Goal: Information Seeking & Learning: Compare options

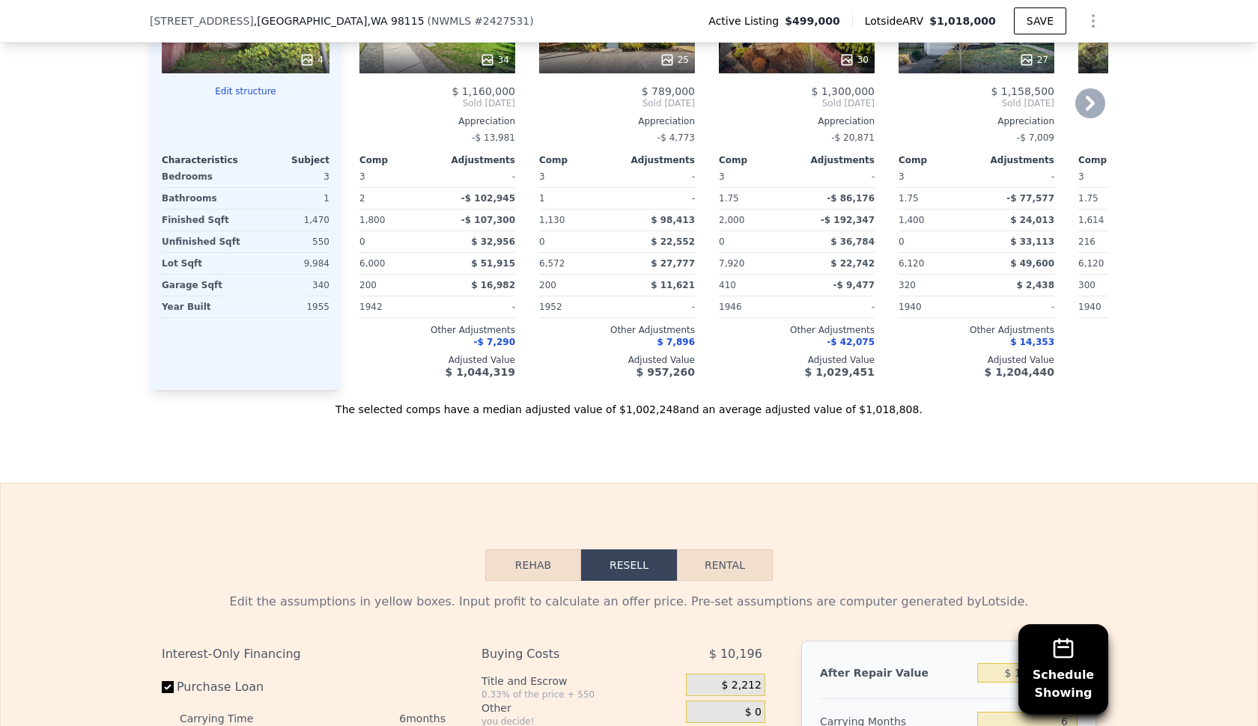
scroll to position [1784, 0]
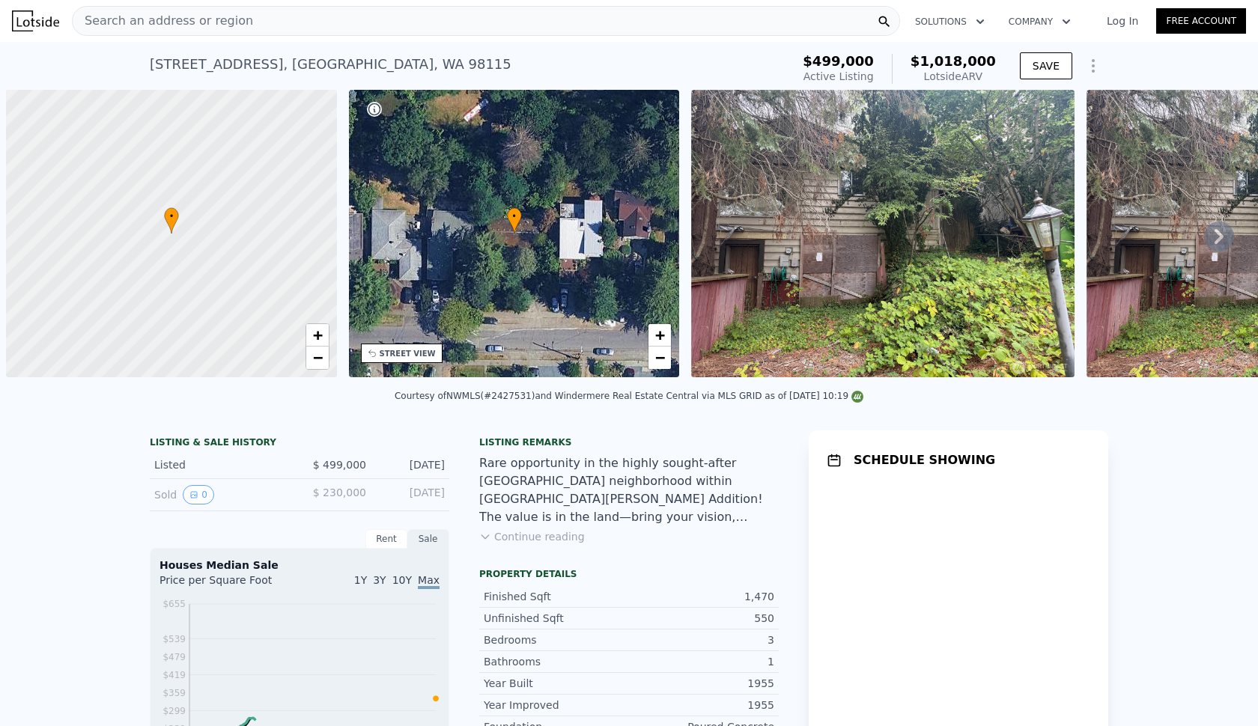
scroll to position [0, 6]
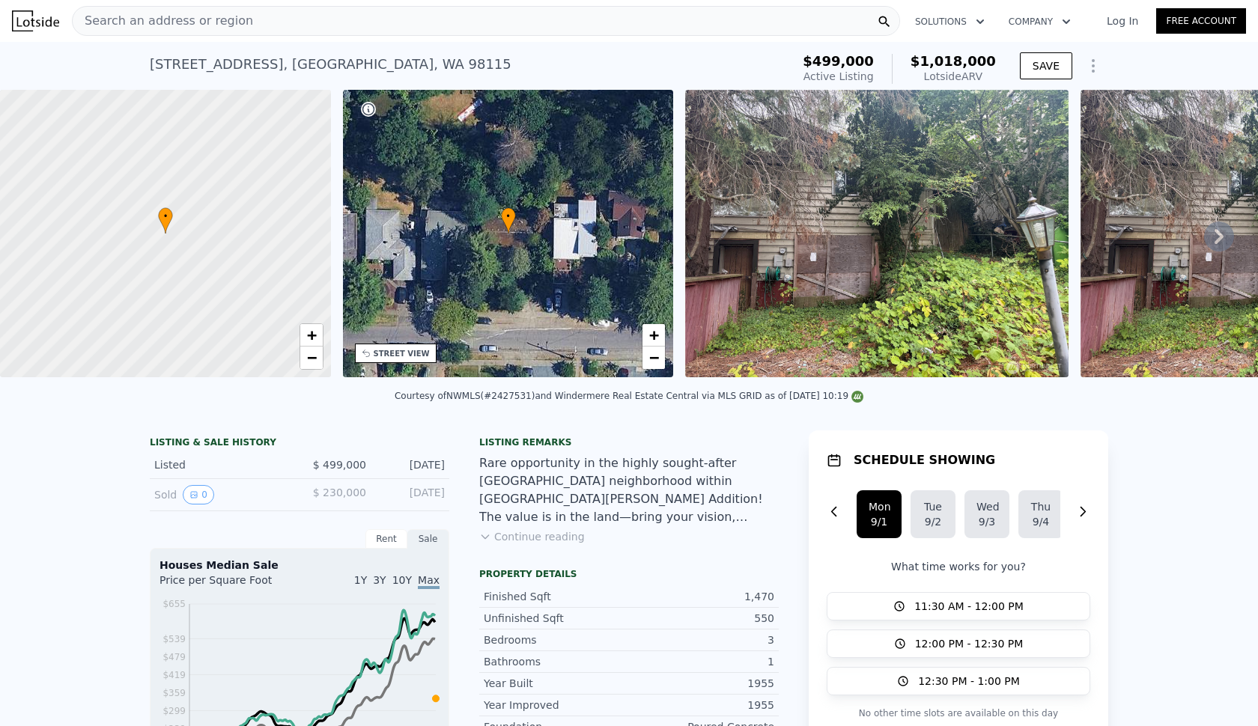
click at [1215, 244] on icon at bounding box center [1219, 236] width 9 height 15
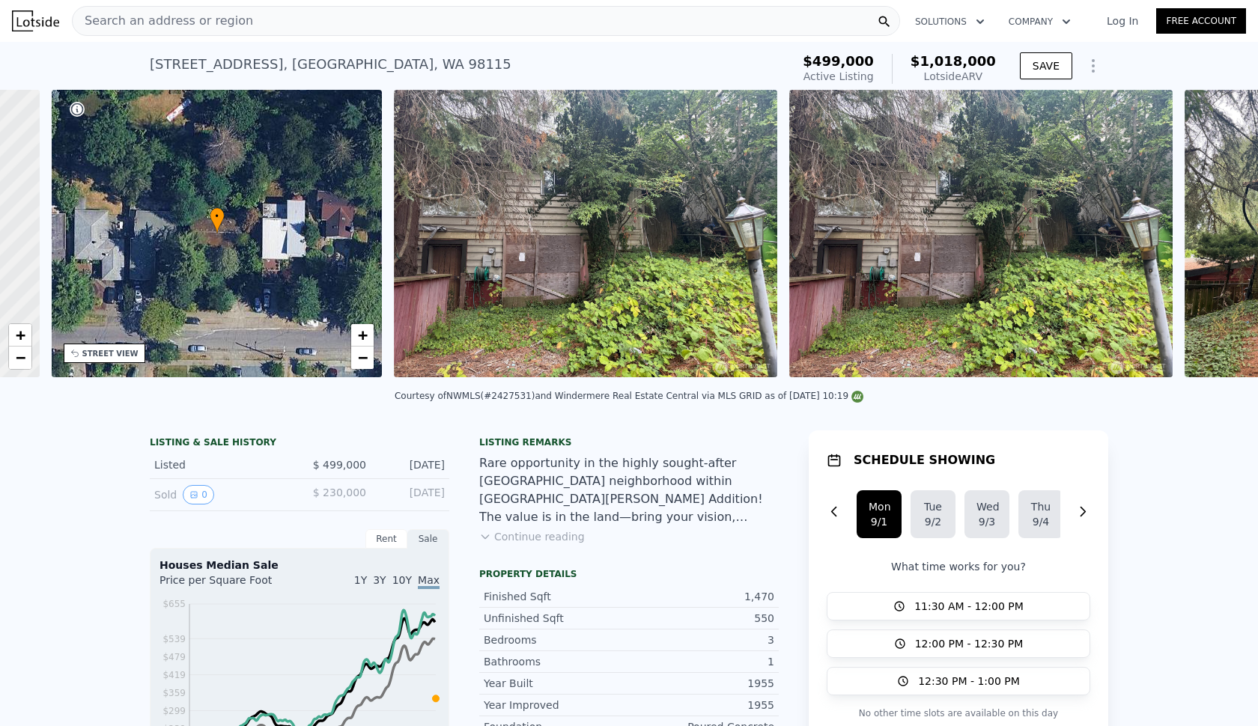
scroll to position [0, 349]
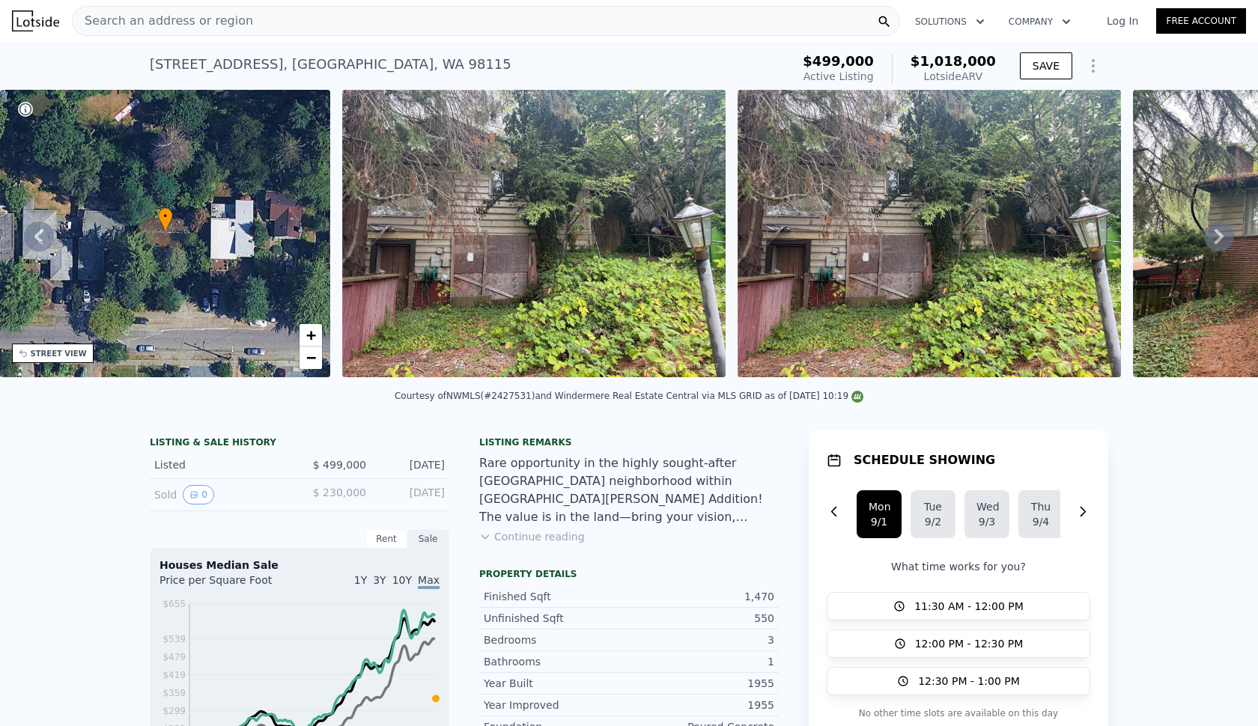
click at [1215, 244] on icon at bounding box center [1219, 236] width 9 height 15
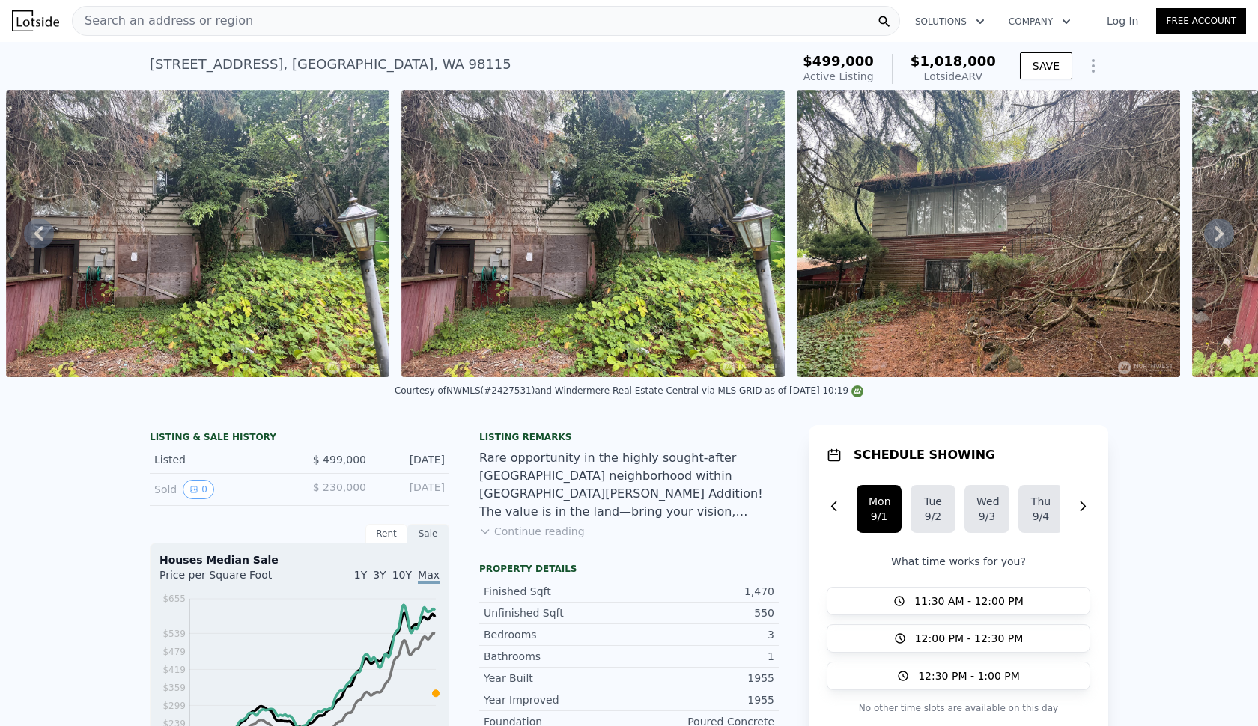
click at [1207, 246] on icon at bounding box center [1219, 234] width 30 height 30
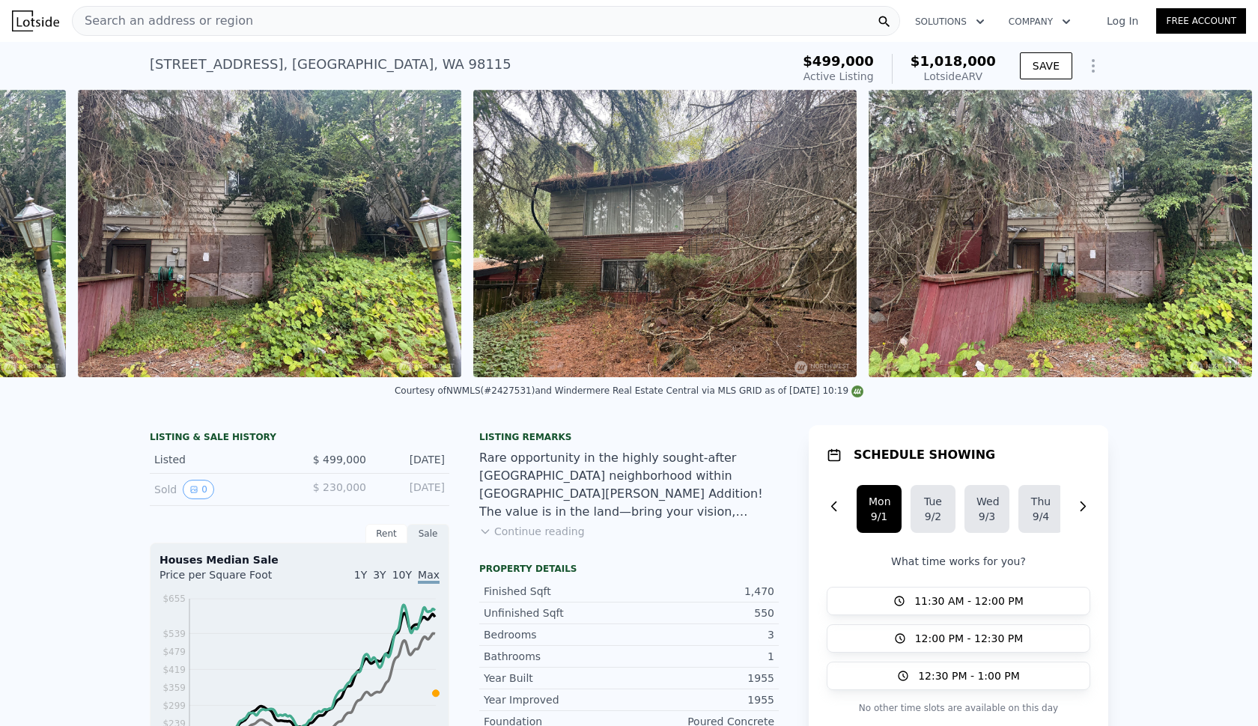
scroll to position [0, 1020]
click at [1207, 246] on img at bounding box center [1060, 234] width 383 height 288
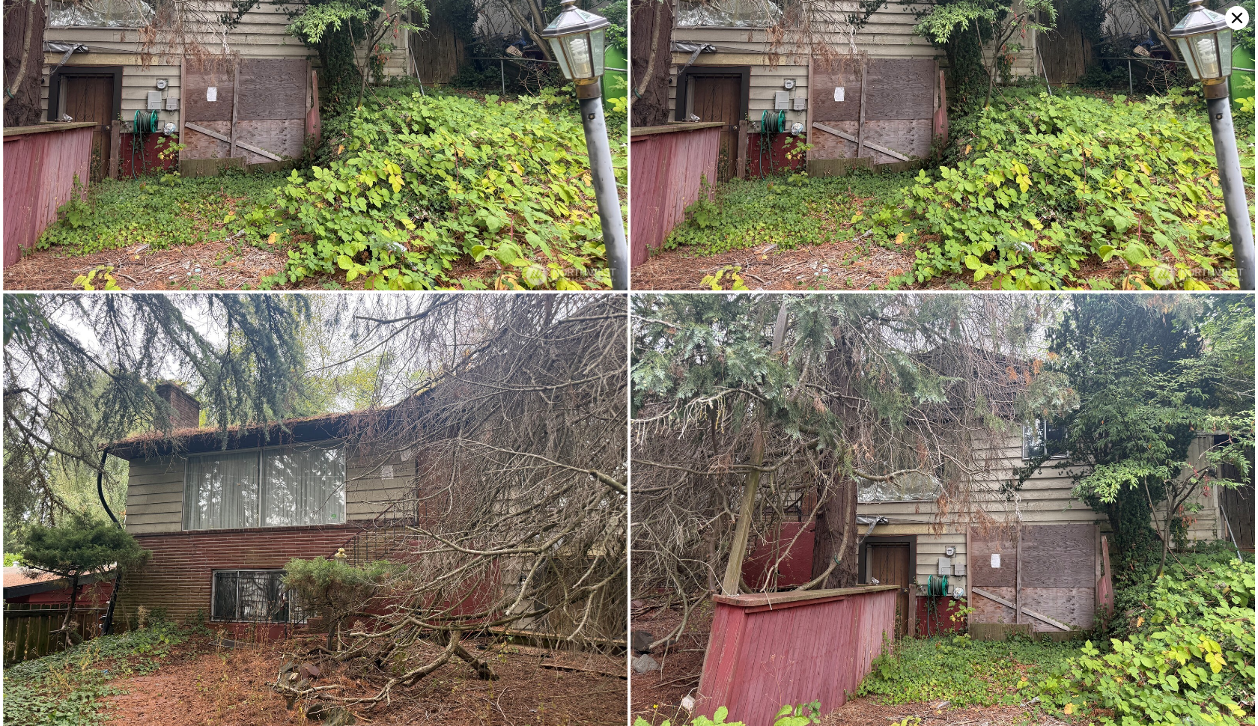
scroll to position [205, 0]
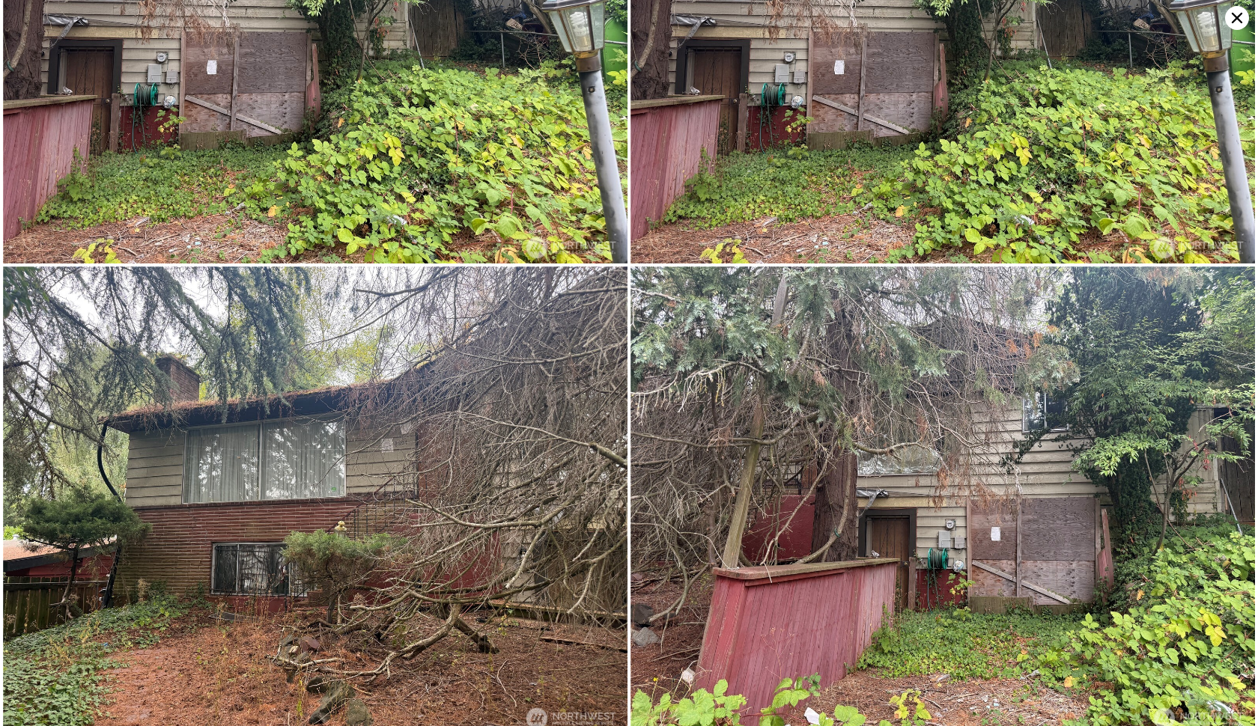
click at [1241, 19] on icon at bounding box center [1237, 18] width 24 height 24
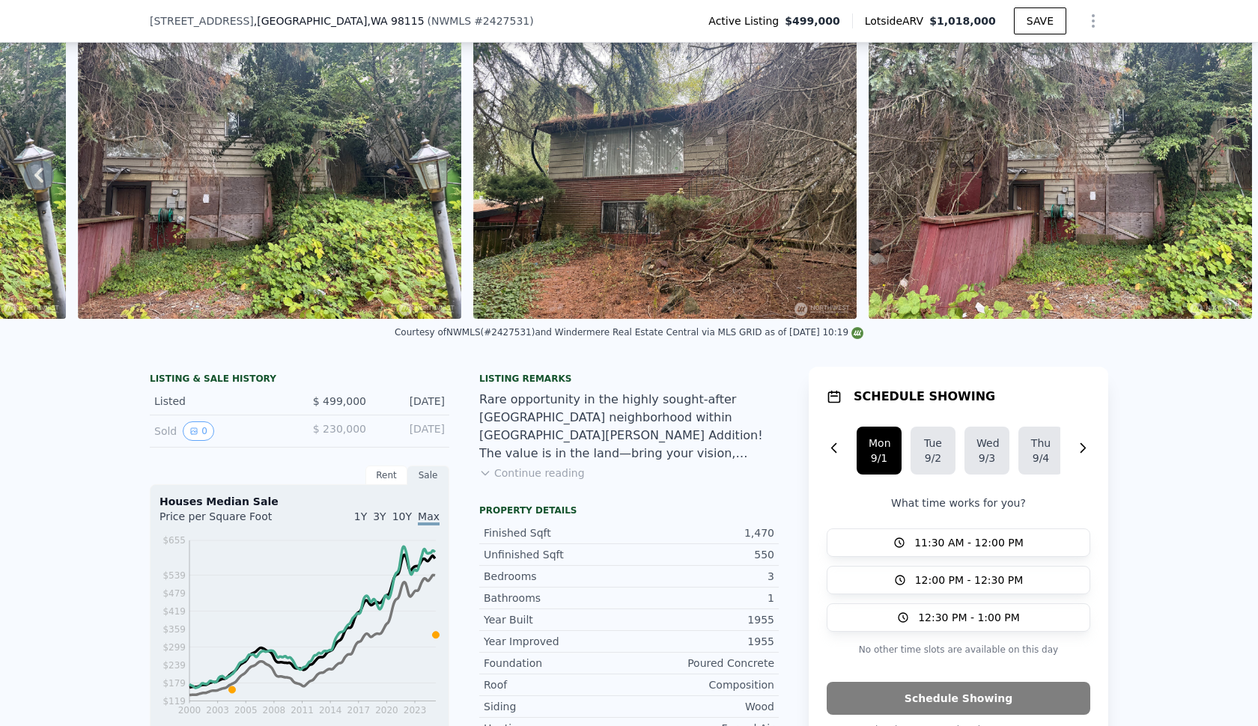
scroll to position [170, 0]
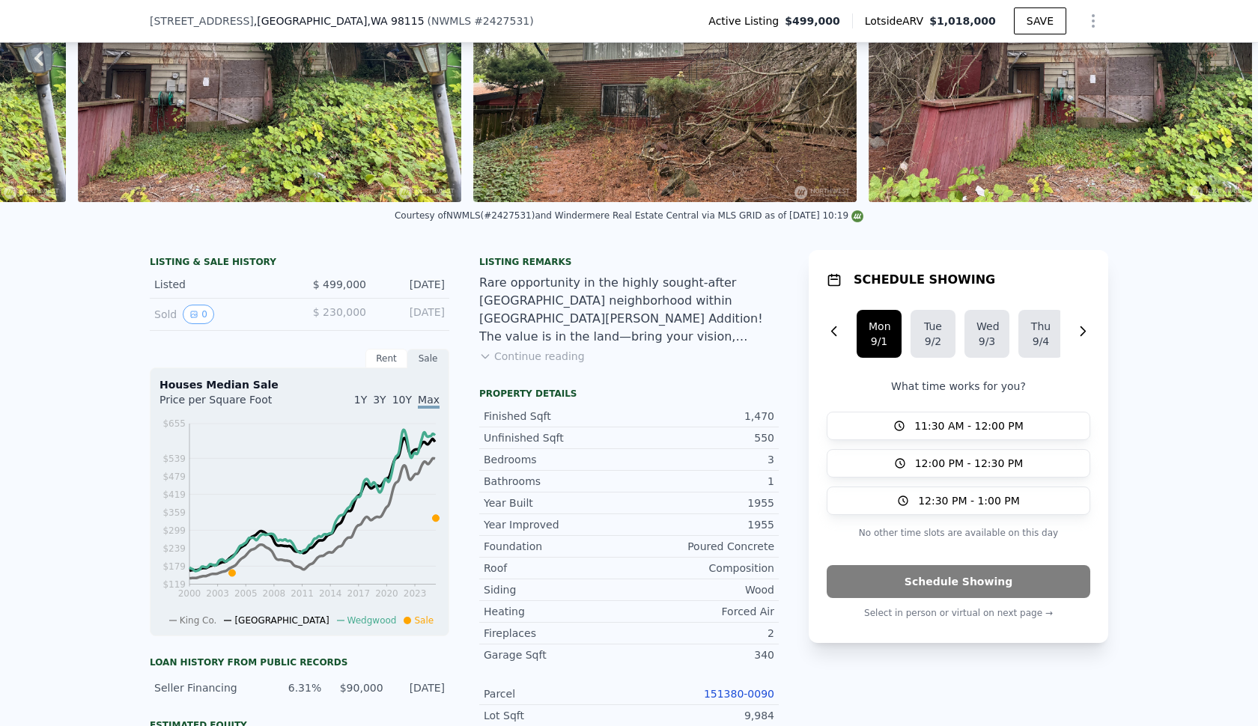
click at [512, 364] on button "Continue reading" at bounding box center [532, 356] width 106 height 15
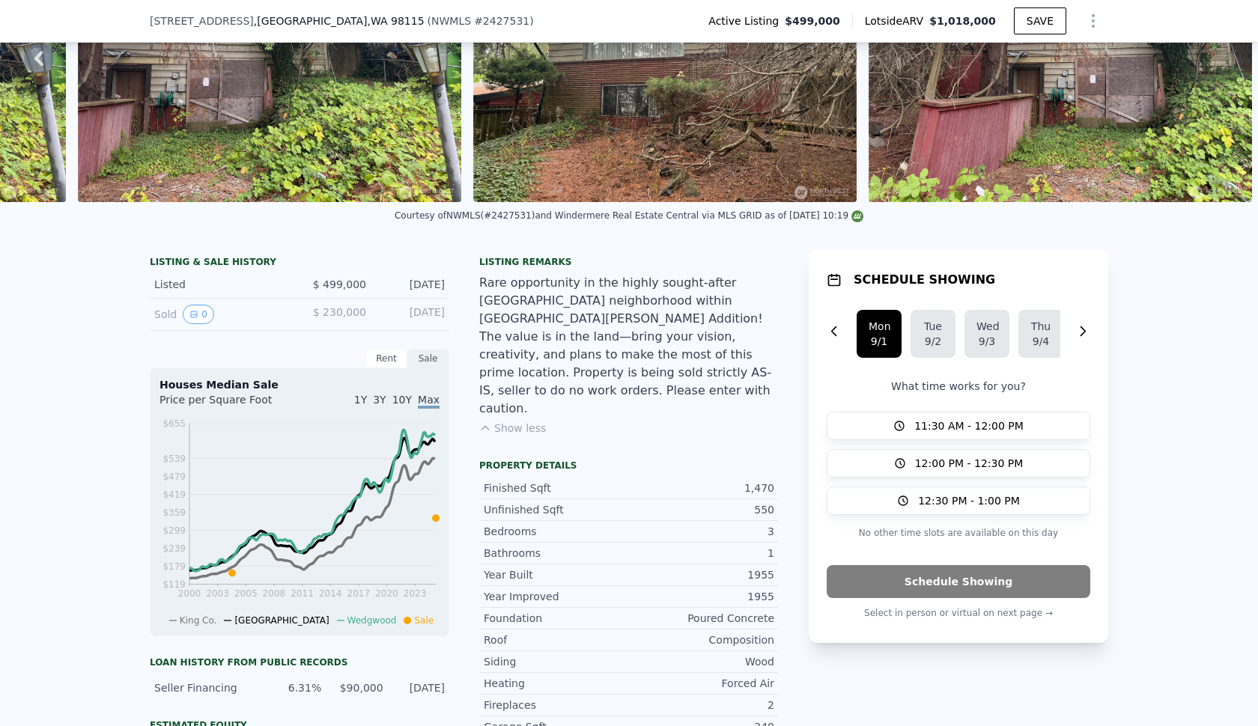
drag, startPoint x: 496, startPoint y: 318, endPoint x: 543, endPoint y: 405, distance: 98.8
click at [543, 405] on div "Listing remarks Rare opportunity in the highly sought-after [GEOGRAPHIC_DATA] n…" at bounding box center [629, 355] width 300 height 198
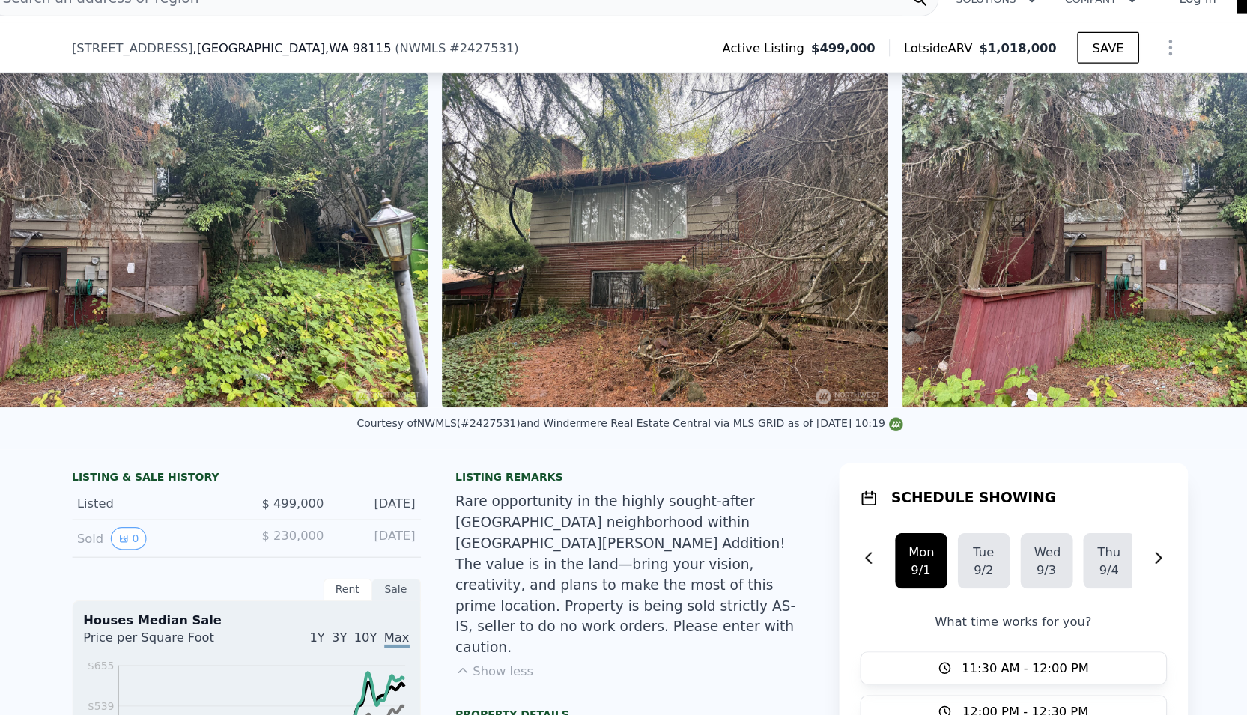
scroll to position [151, 0]
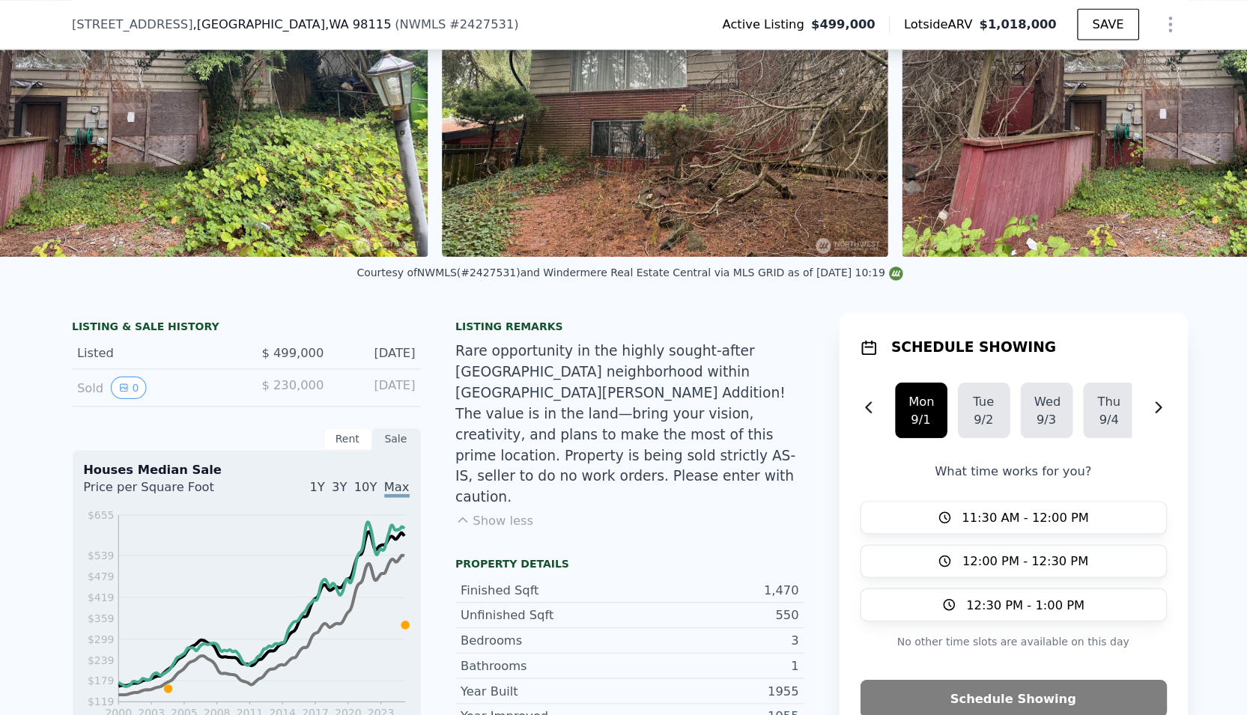
click at [474, 440] on button "Show less" at bounding box center [507, 447] width 67 height 15
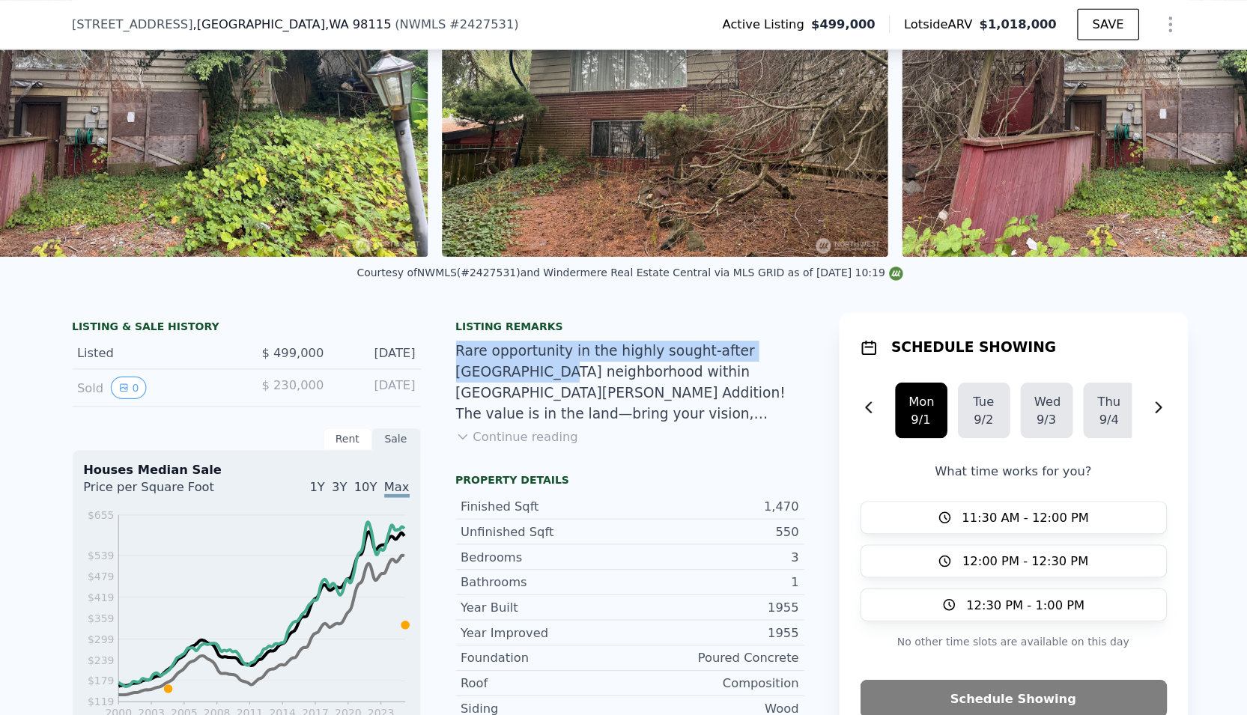
click at [474, 382] on button "Continue reading" at bounding box center [527, 375] width 106 height 15
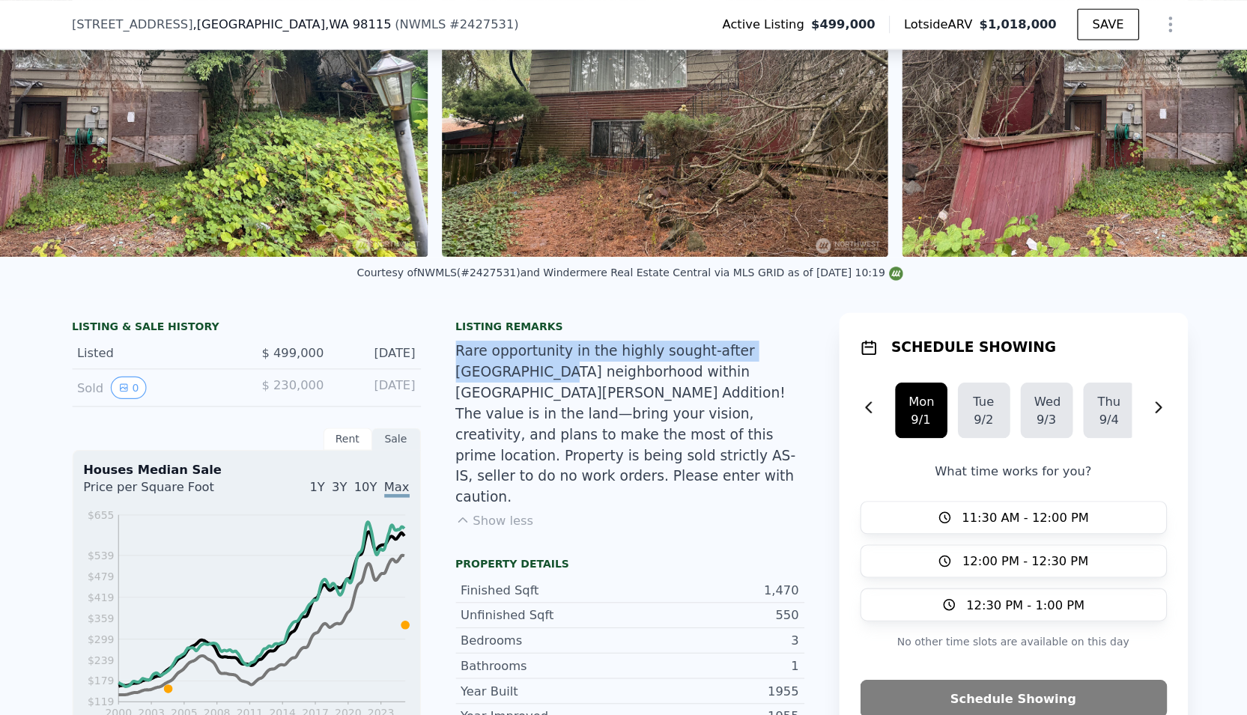
click at [474, 391] on div "Rare opportunity in the highly sought-after [GEOGRAPHIC_DATA] neighborhood with…" at bounding box center [624, 365] width 300 height 144
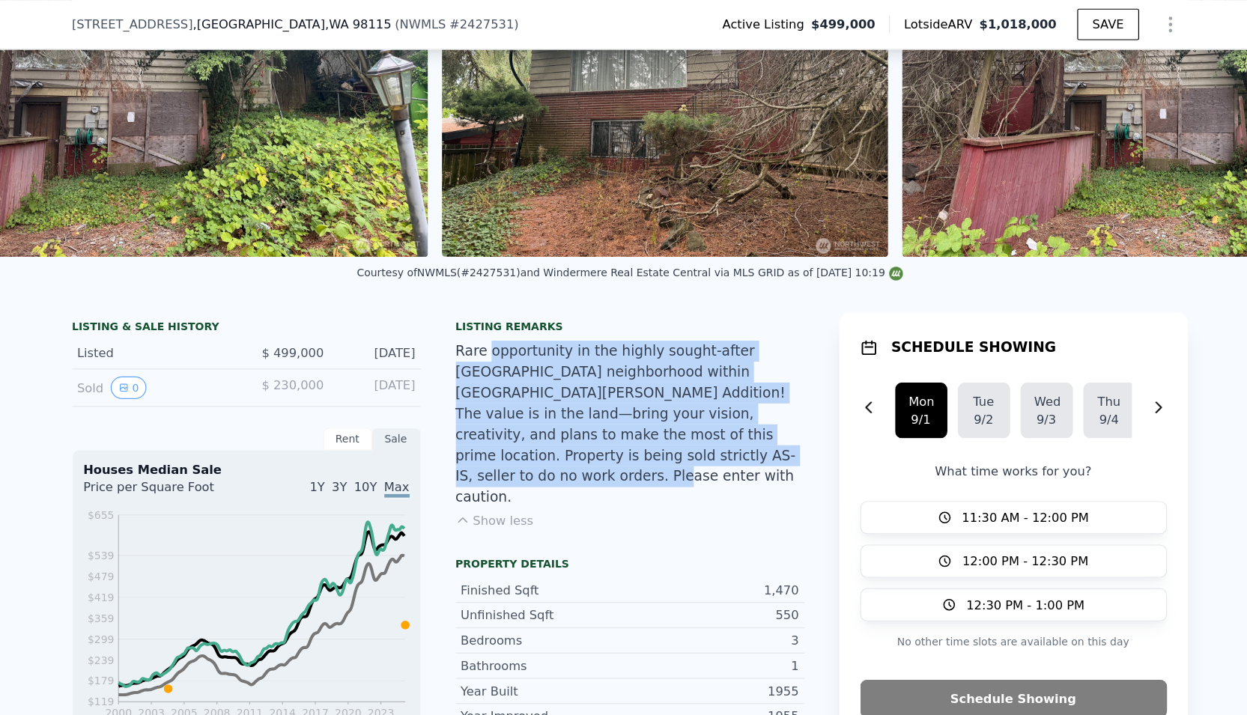
drag, startPoint x: 510, startPoint y: 400, endPoint x: 413, endPoint y: 317, distance: 126.9
click at [474, 317] on div "Rare opportunity in the highly sought-after [GEOGRAPHIC_DATA] neighborhood with…" at bounding box center [624, 365] width 300 height 144
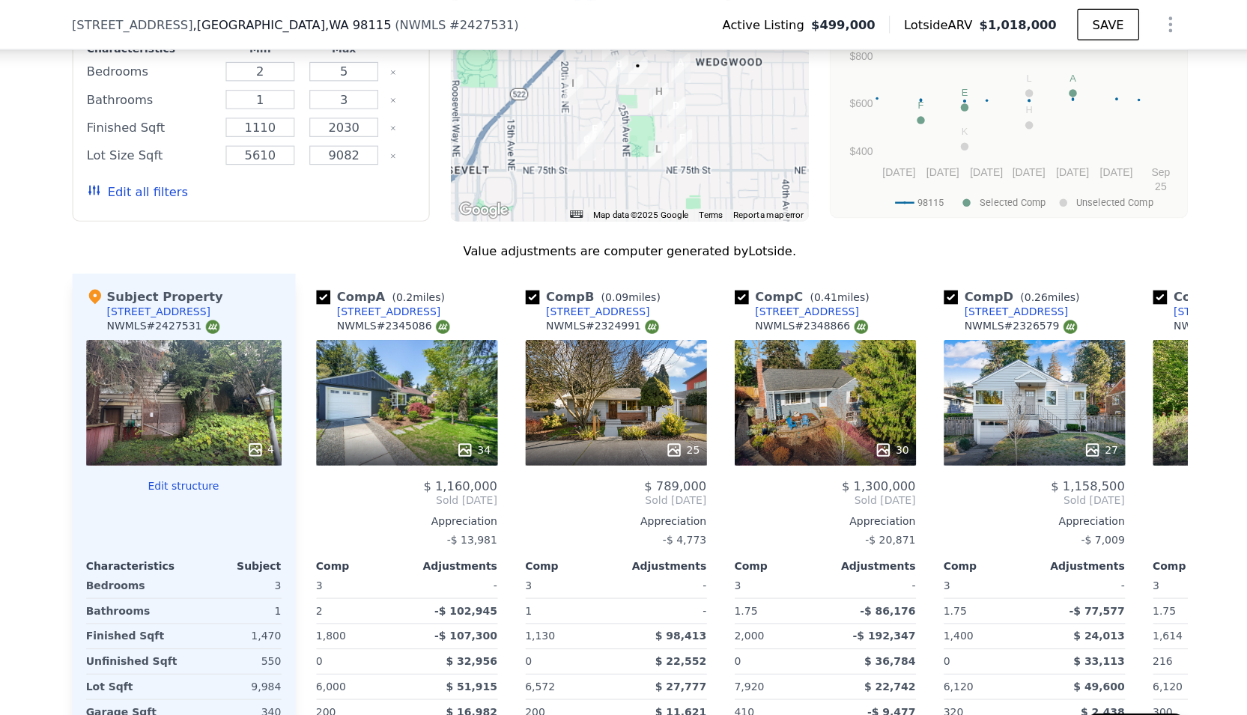
scroll to position [1721, 0]
drag, startPoint x: 358, startPoint y: 331, endPoint x: 410, endPoint y: 219, distance: 123.3
click at [410, 235] on div "Comp A ( 0.2 miles) [STREET_ADDRESS] # 2345086 34 $ 1,160,000 Sold [DATE] Appre…" at bounding box center [432, 475] width 168 height 481
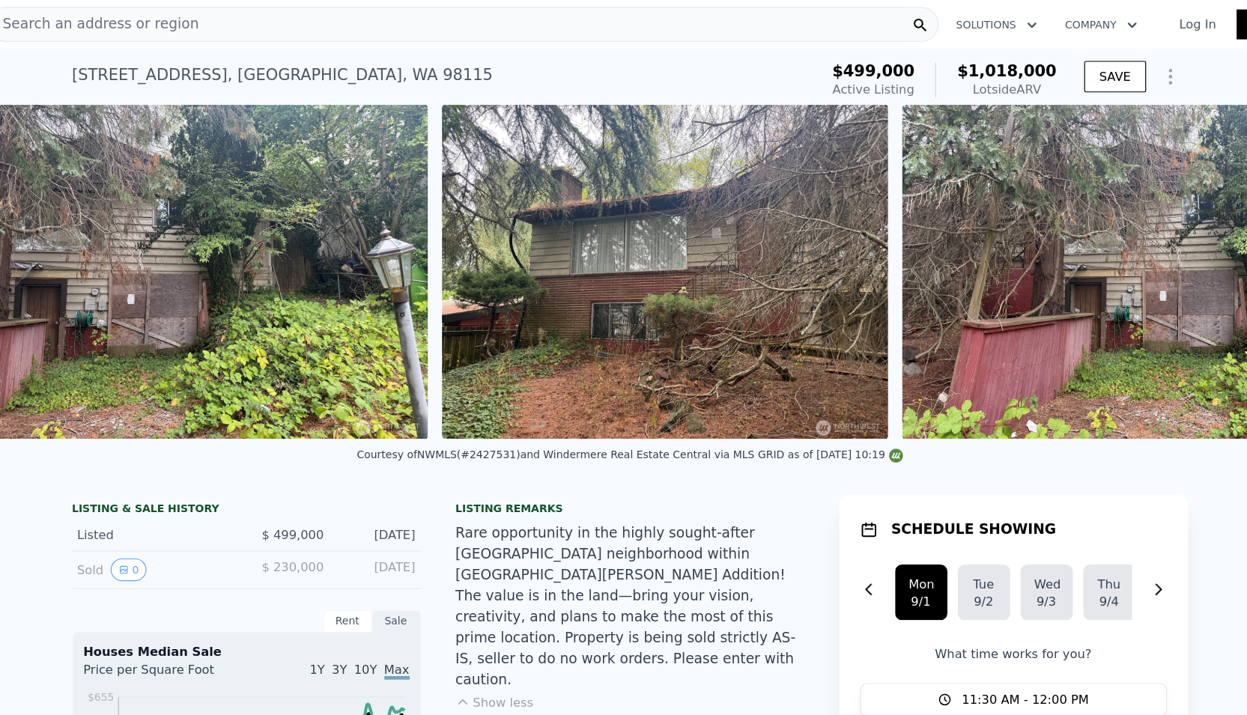
scroll to position [0, 0]
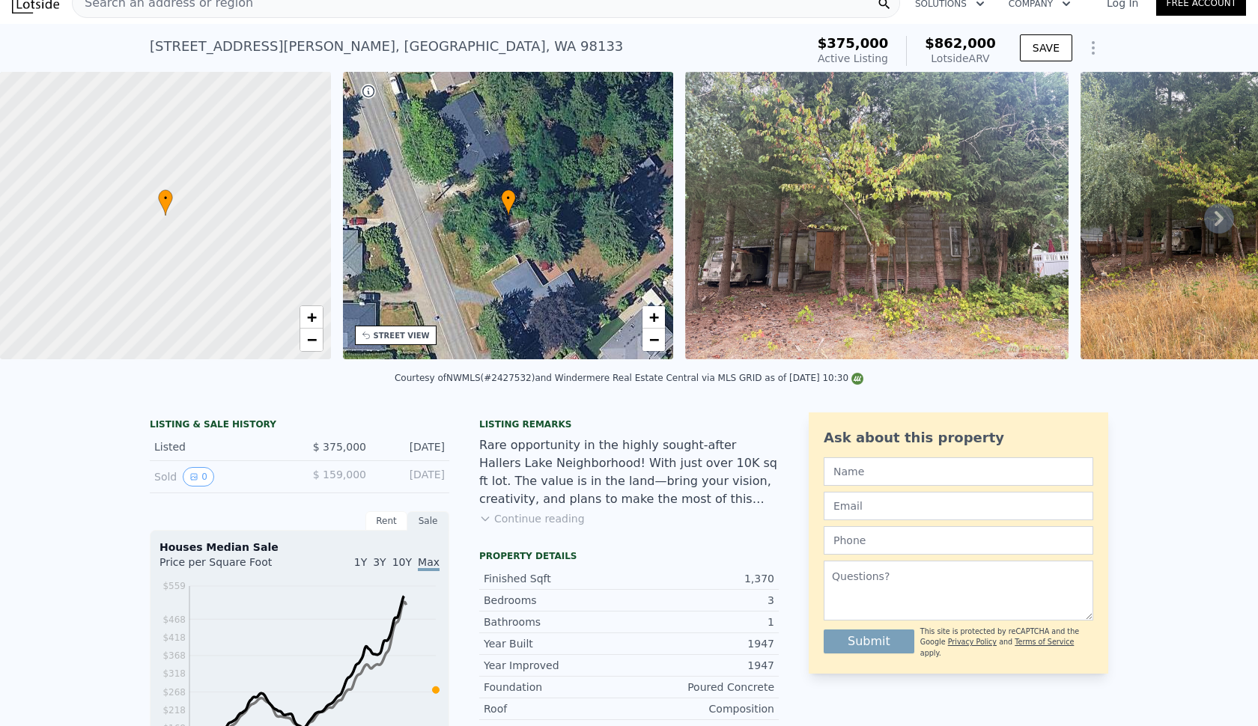
scroll to position [1, 0]
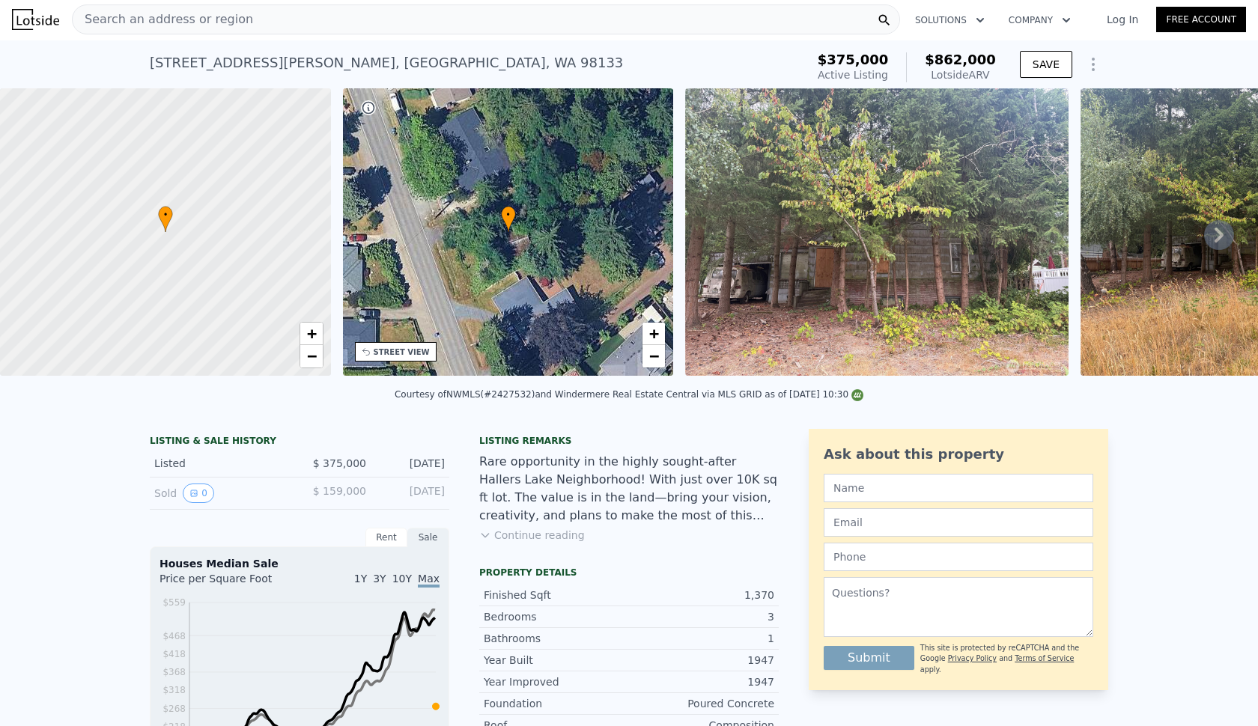
click at [1209, 230] on icon at bounding box center [1219, 235] width 30 height 30
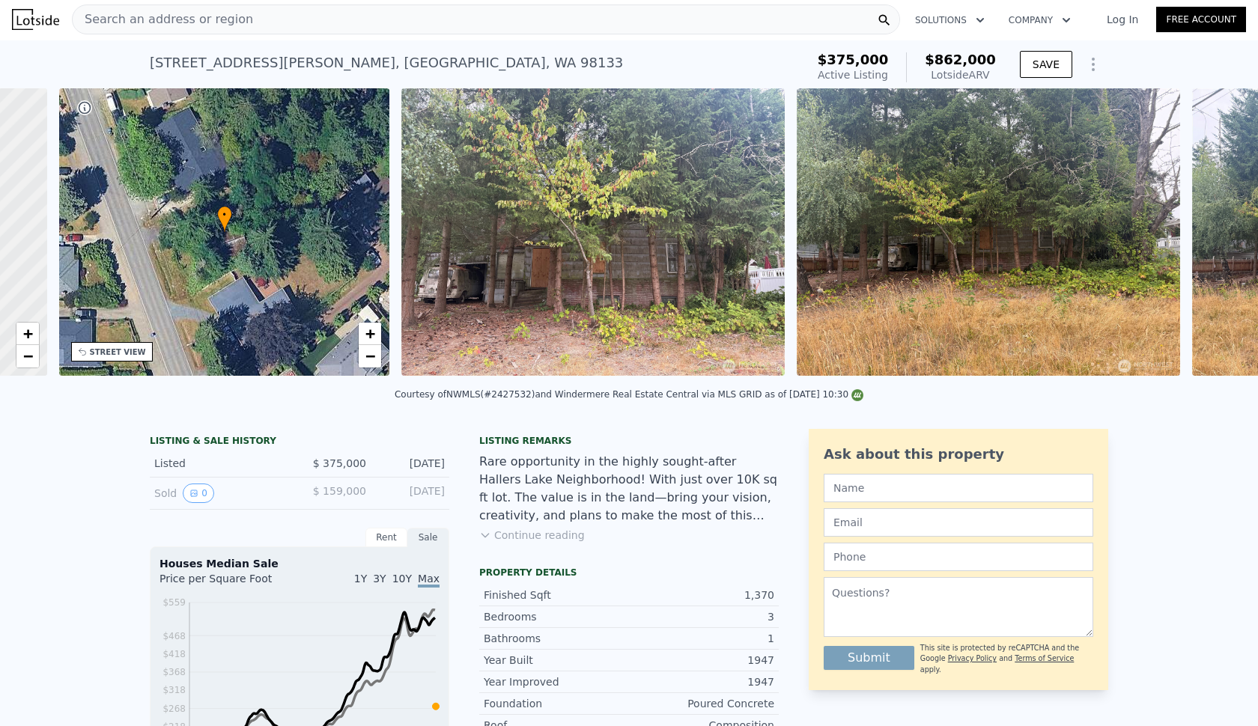
scroll to position [0, 349]
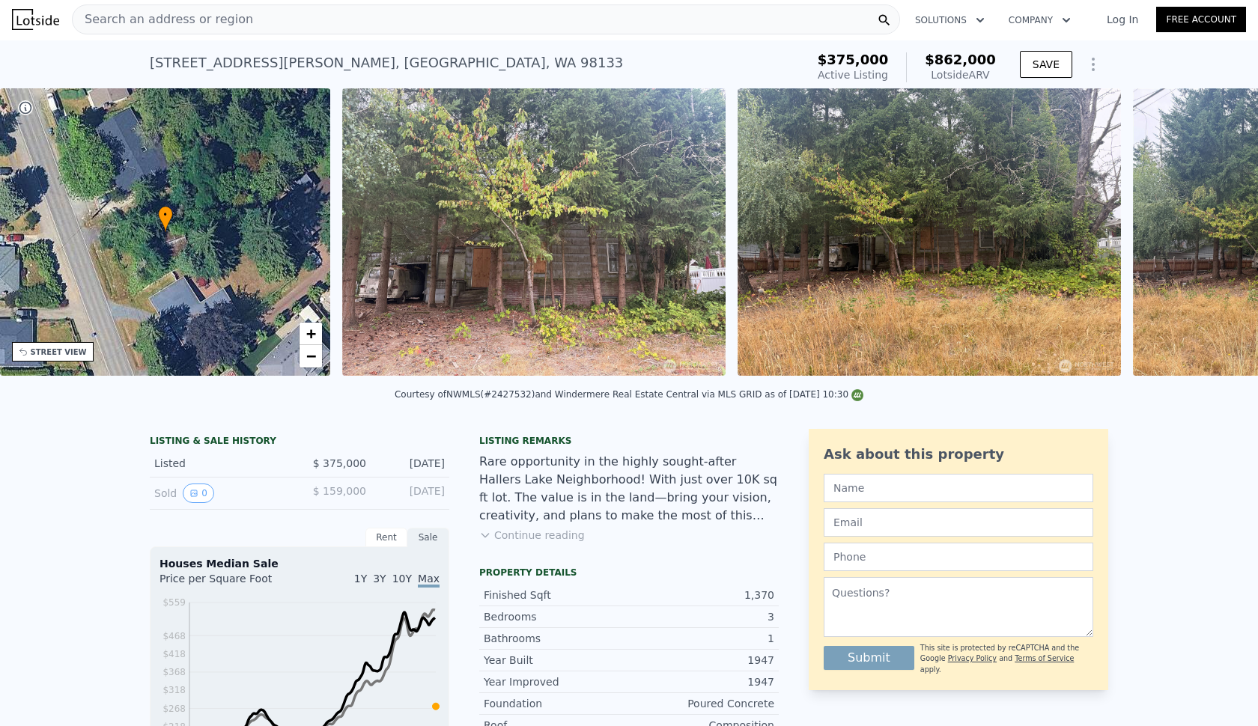
click at [1209, 230] on div "• + − • + − STREET VIEW Loading... SATELLITE VIEW" at bounding box center [629, 234] width 1258 height 293
click at [1215, 238] on icon at bounding box center [1219, 235] width 9 height 15
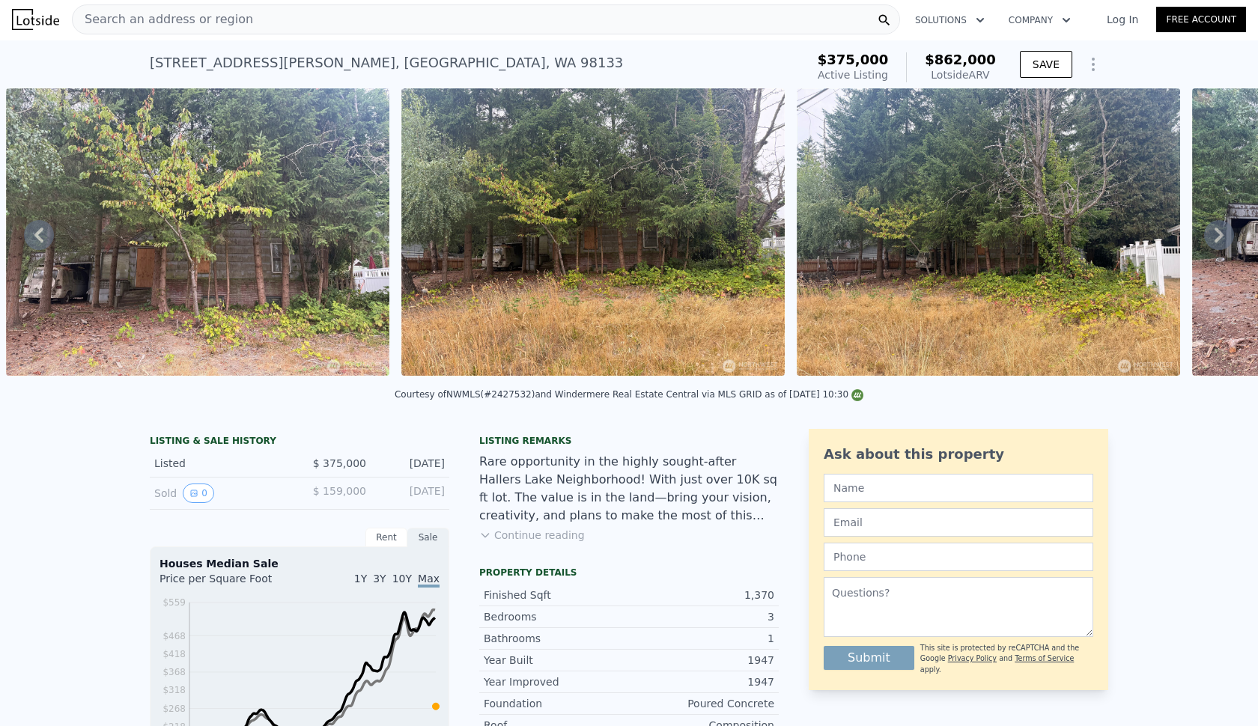
click at [1209, 238] on div "• + − • + − STREET VIEW Loading... SATELLITE VIEW" at bounding box center [629, 234] width 1258 height 293
click at [1215, 238] on icon at bounding box center [1219, 235] width 9 height 15
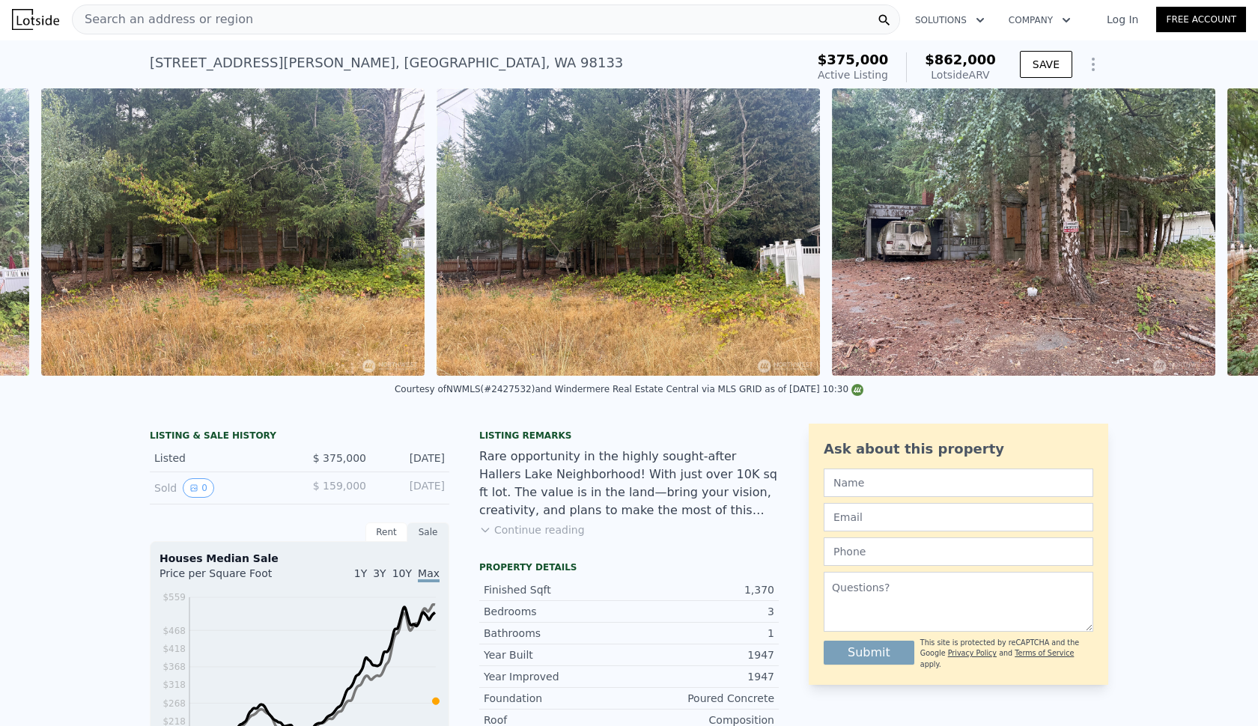
scroll to position [0, 1081]
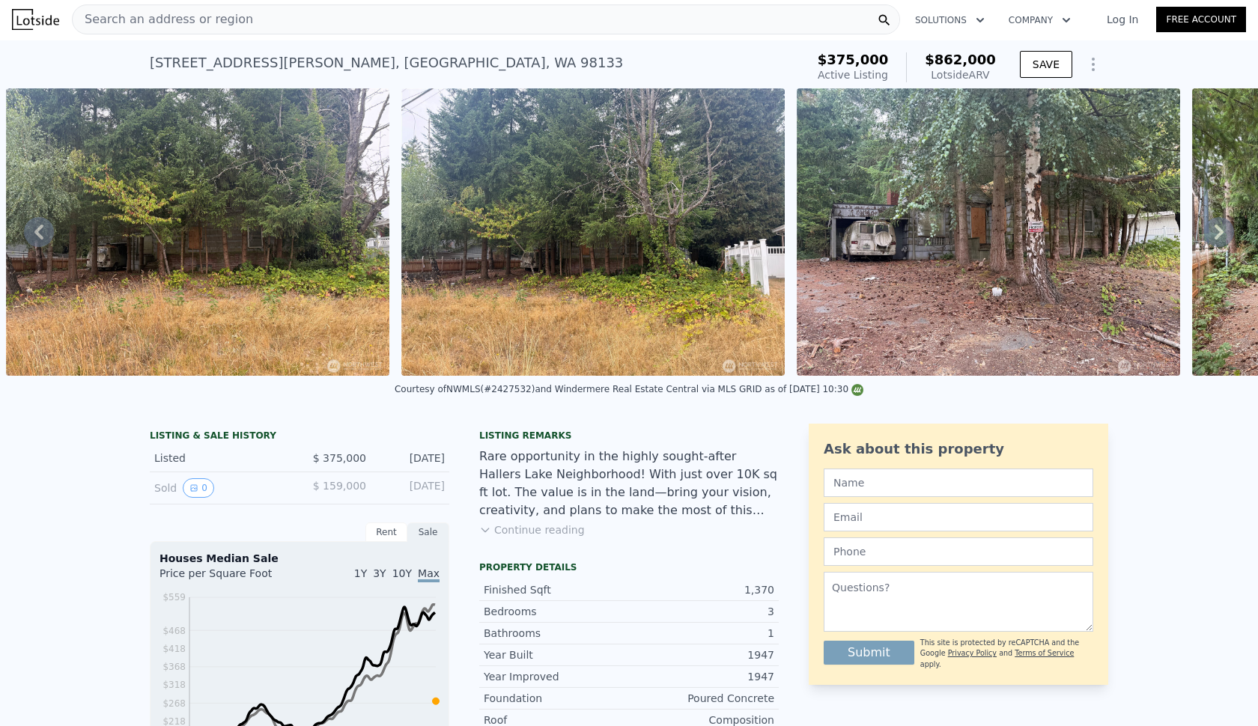
click at [1209, 238] on div "• + − • + − STREET VIEW Loading... SATELLITE VIEW" at bounding box center [629, 232] width 1258 height 288
click at [1215, 239] on icon at bounding box center [1219, 232] width 9 height 15
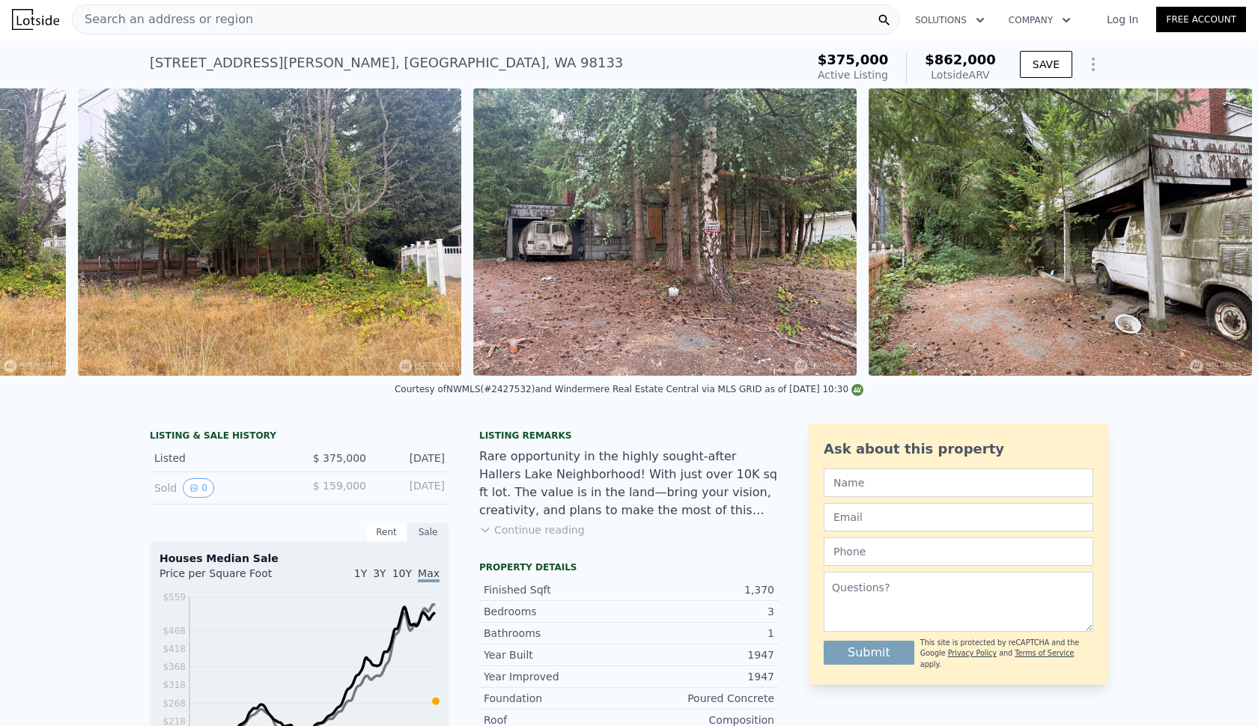
scroll to position [0, 1415]
click at [1209, 239] on img at bounding box center [1060, 232] width 383 height 288
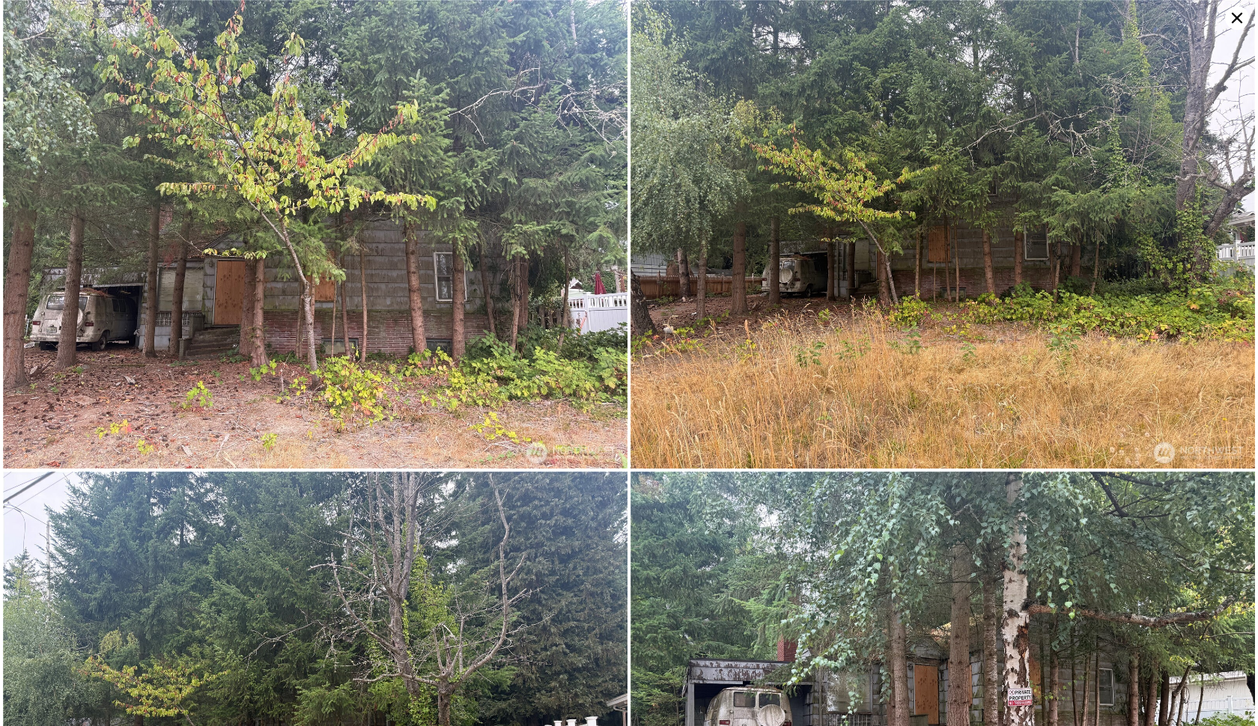
scroll to position [672, 0]
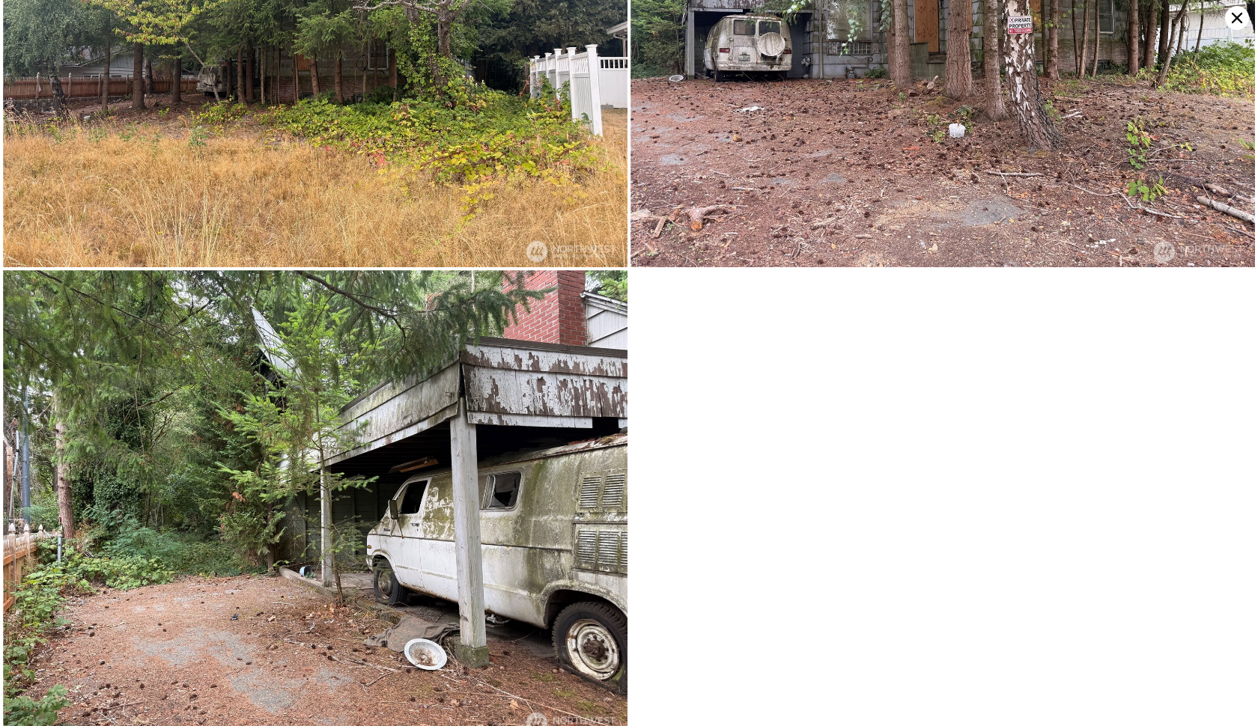
click at [1239, 22] on icon at bounding box center [1237, 18] width 24 height 24
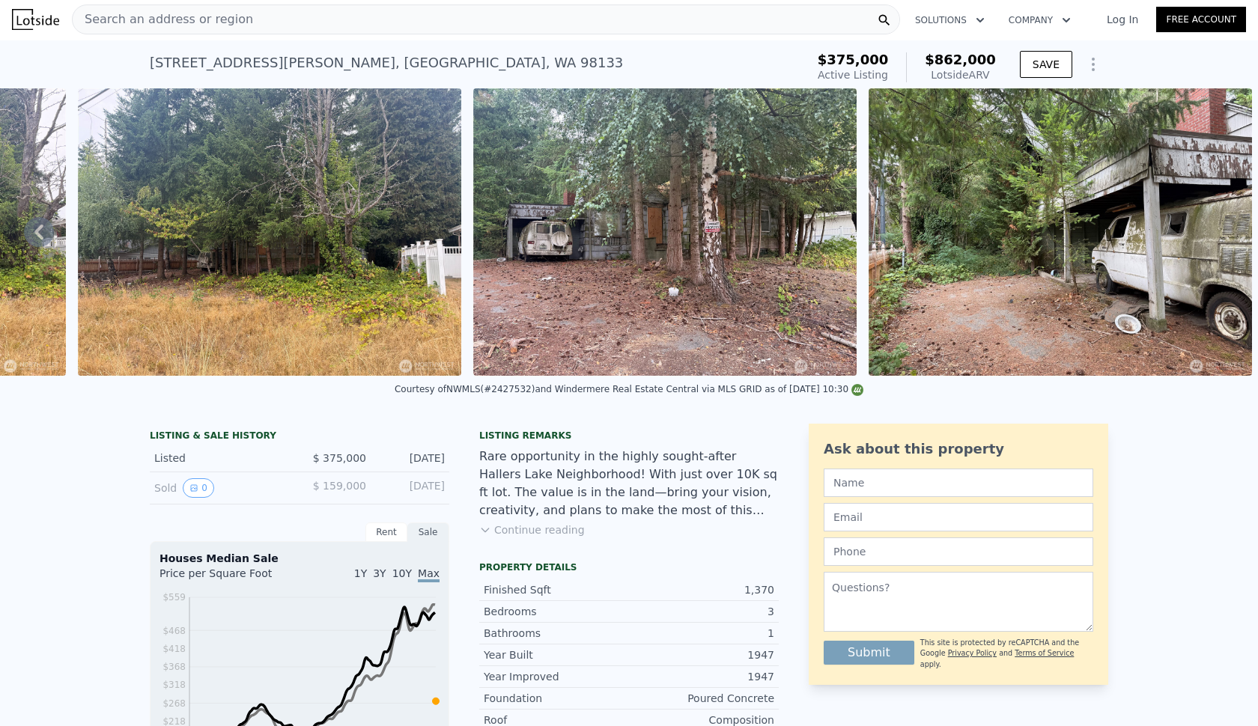
click at [531, 551] on div "Listing remarks Rare opportunity in the highly sought-after Hallers Lake Neighb…" at bounding box center [629, 493] width 300 height 126
click at [527, 538] on button "Continue reading" at bounding box center [532, 530] width 106 height 15
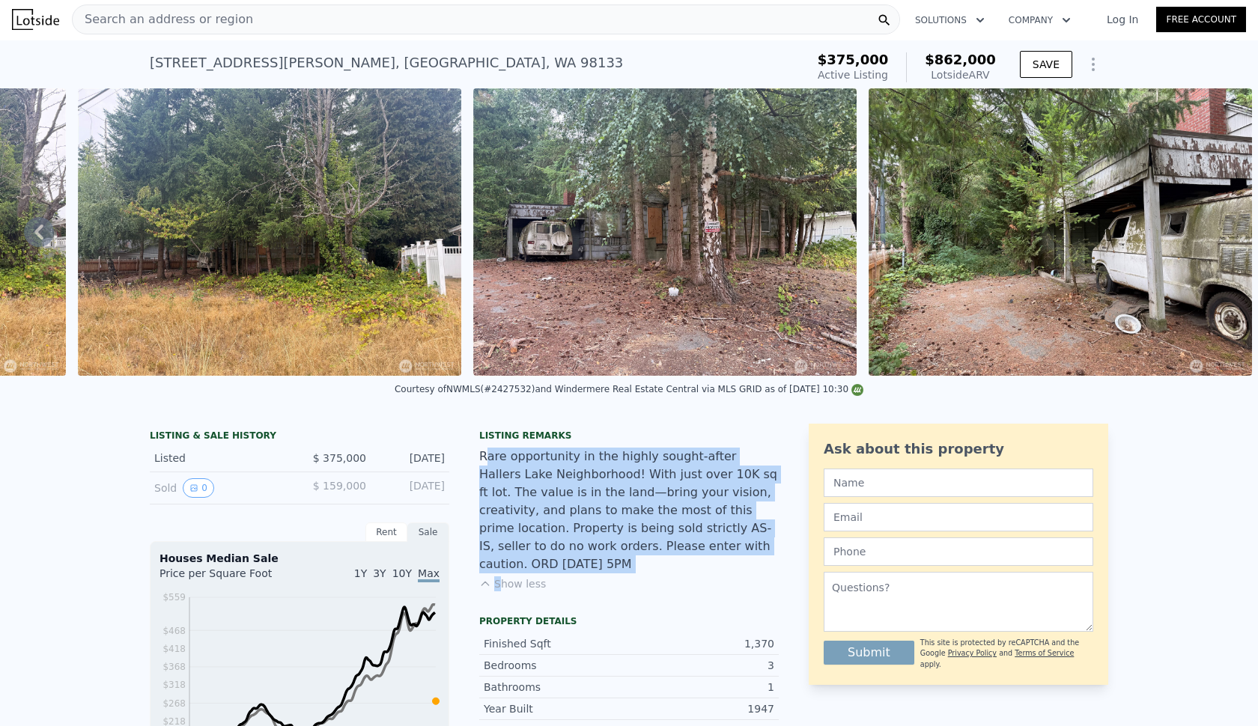
drag, startPoint x: 481, startPoint y: 469, endPoint x: 619, endPoint y: 568, distance: 169.6
click at [619, 568] on div "Listing remarks Rare opportunity in the highly sought-after Hallers Lake Neighb…" at bounding box center [629, 520] width 300 height 180
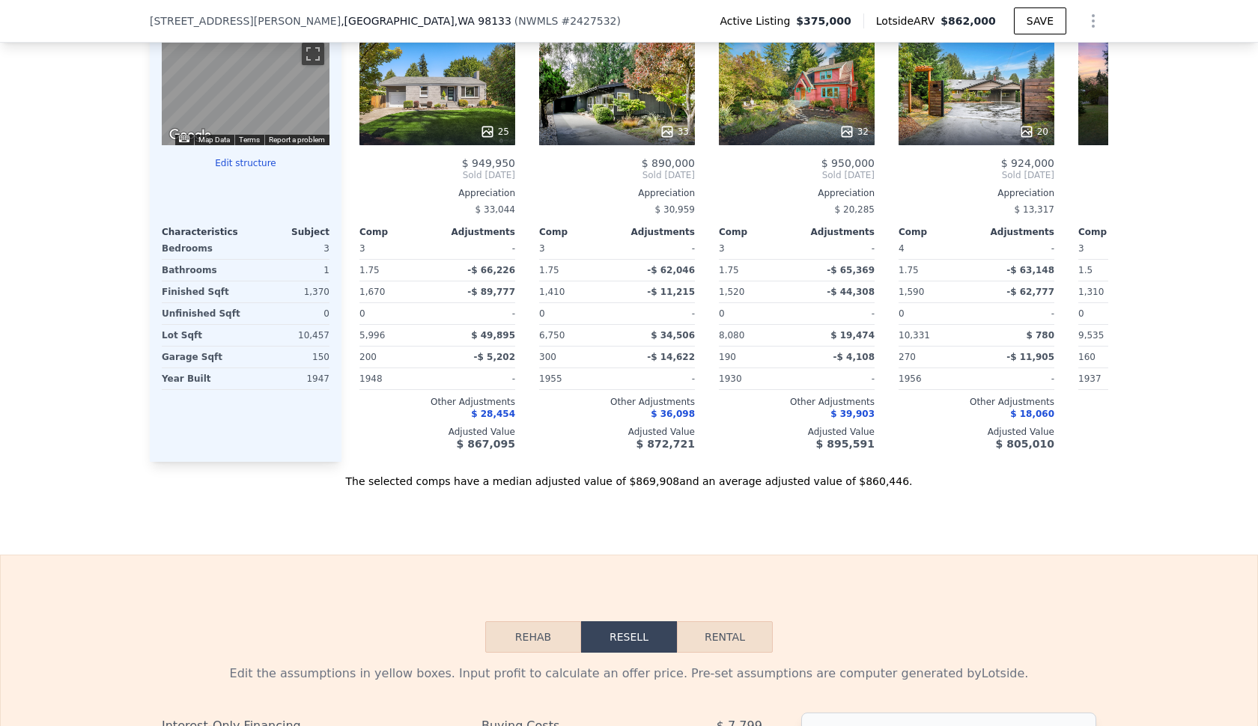
scroll to position [1620, 0]
